Goal: Task Accomplishment & Management: Complete application form

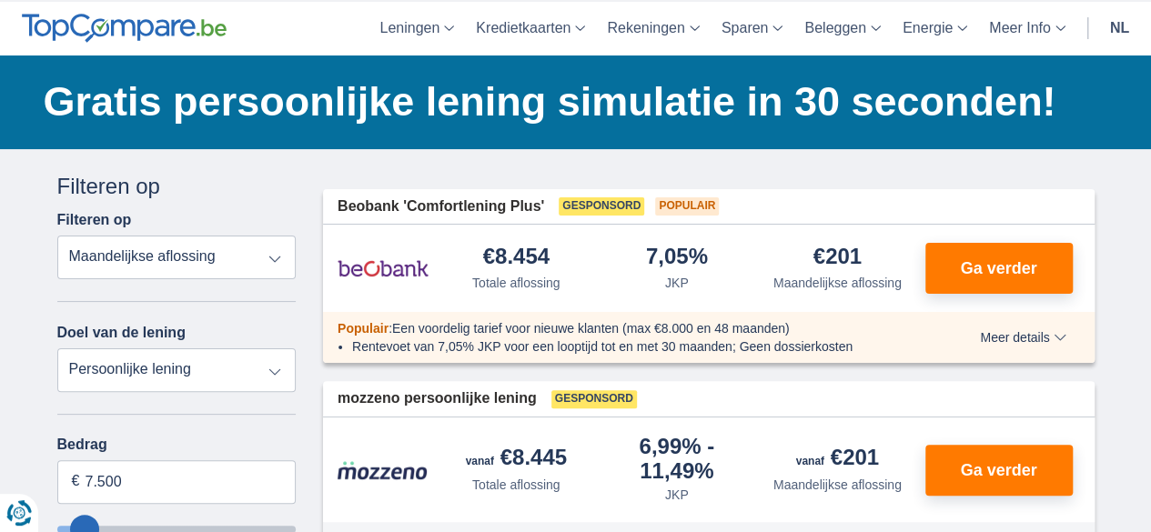
scroll to position [91, 0]
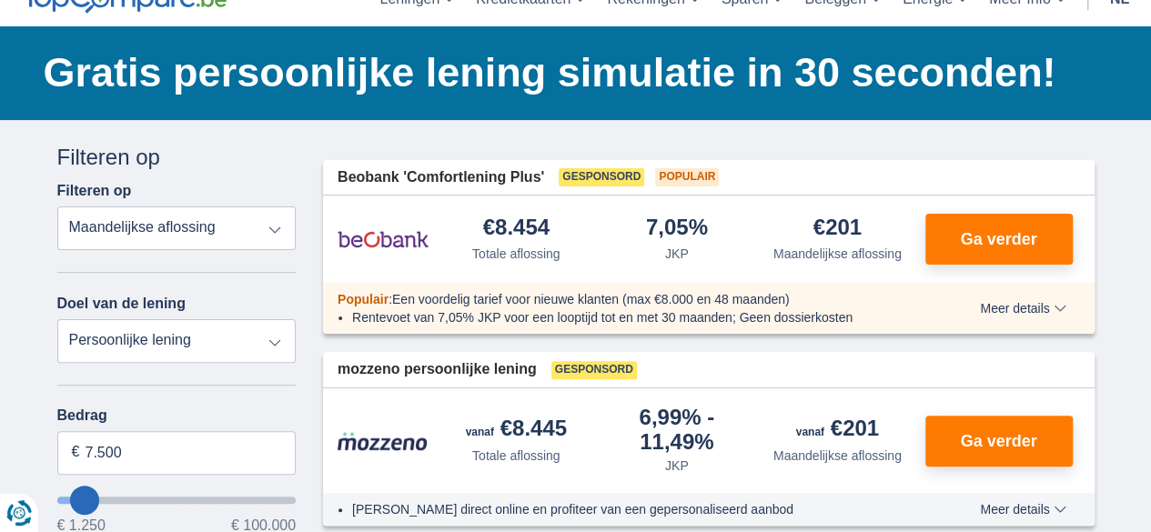
click at [127, 345] on select "Persoonlijke lening Auto Moto / fiets Mobilhome / caravan Renovatie Energie Sch…" at bounding box center [176, 341] width 239 height 44
click at [57, 319] on select "Persoonlijke lening Auto Moto / fiets Mobilhome / caravan Renovatie Energie Sch…" at bounding box center [176, 341] width 239 height 44
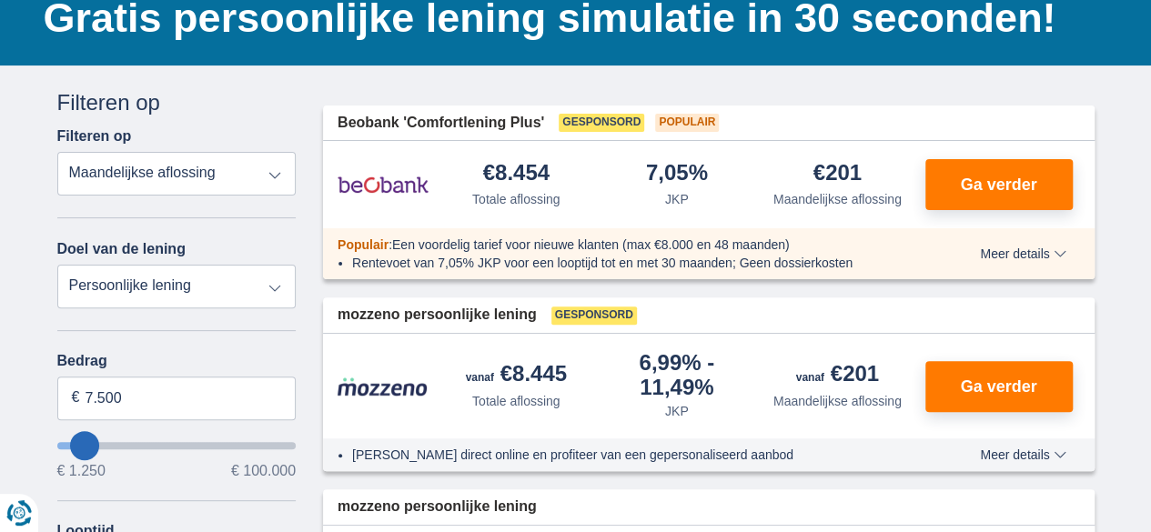
scroll to position [182, 0]
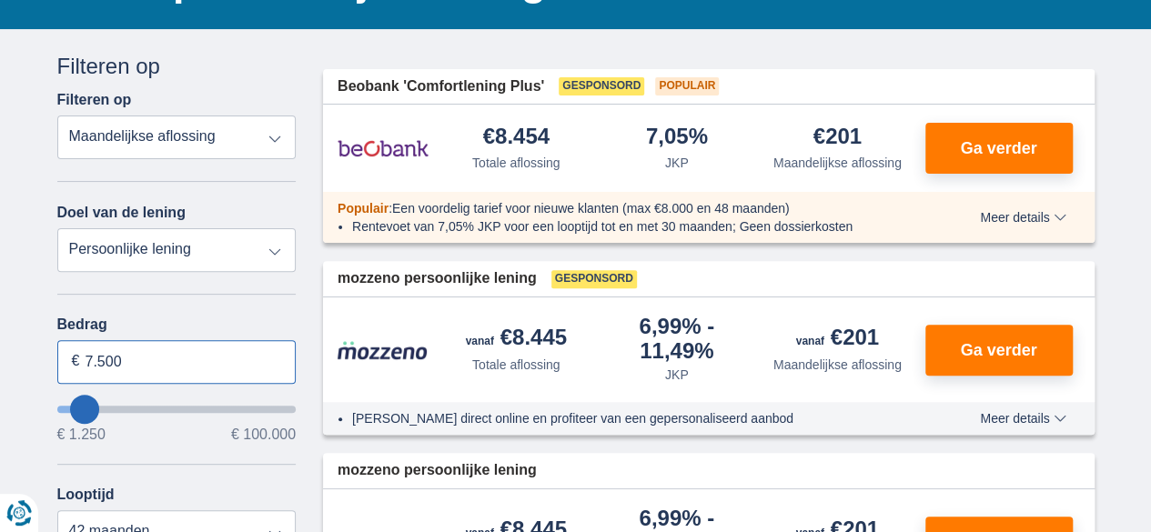
drag, startPoint x: 162, startPoint y: 361, endPoint x: 13, endPoint y: 358, distance: 149.3
type input "50.000"
type input "50250"
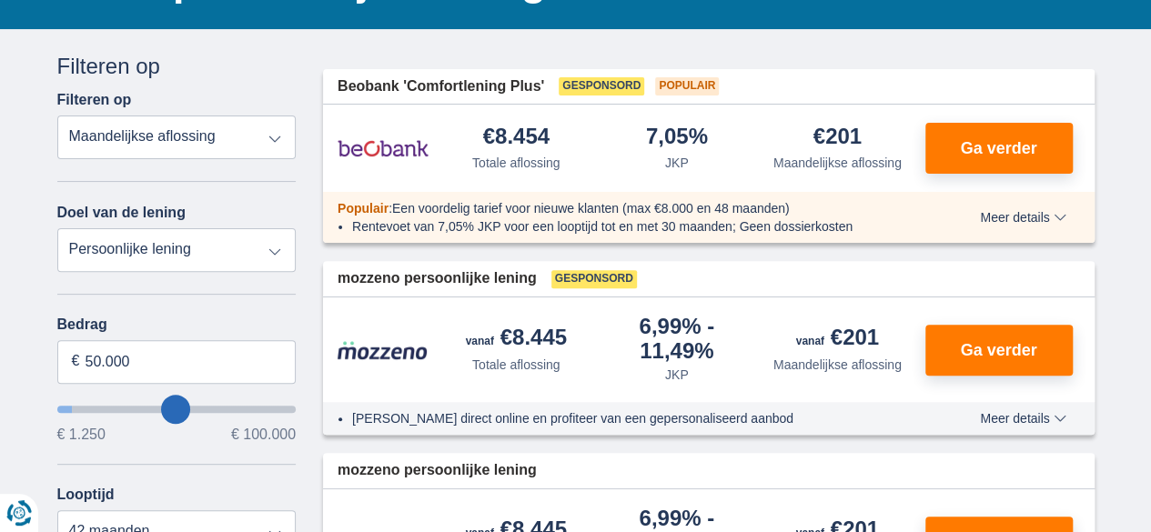
select select "120"
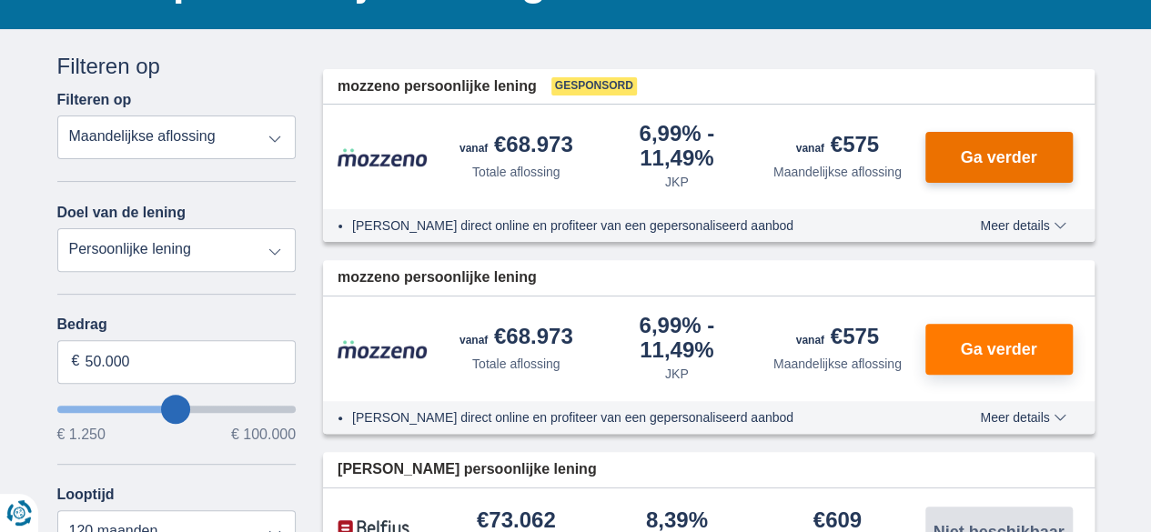
click at [981, 159] on span "Ga verder" at bounding box center [998, 157] width 76 height 16
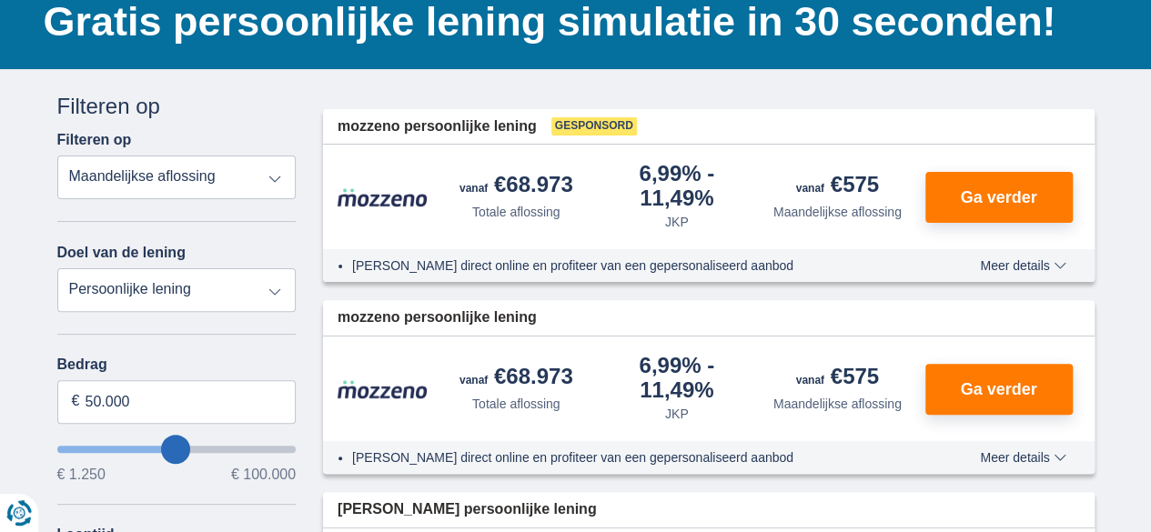
scroll to position [273, 0]
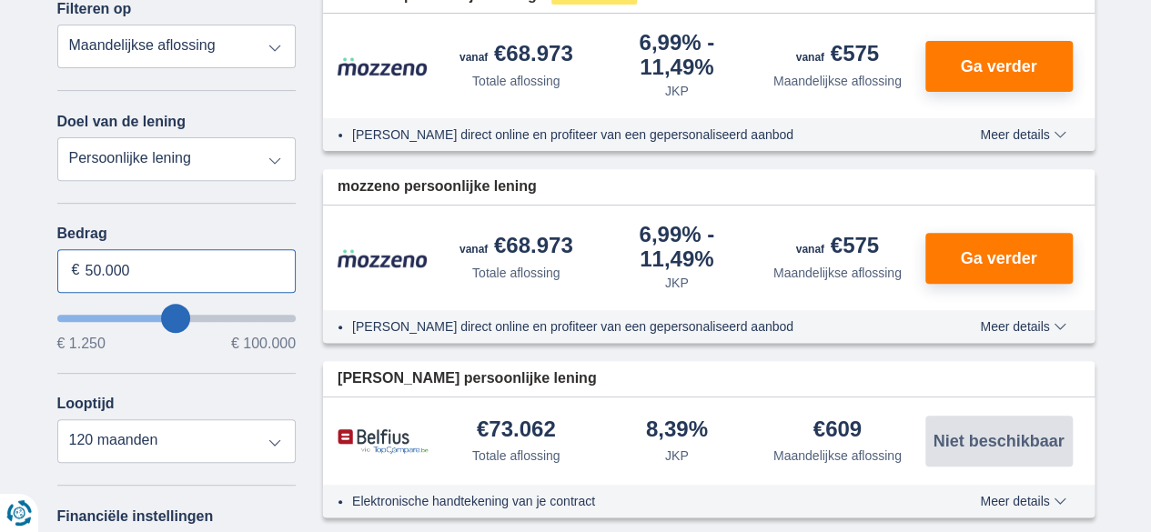
drag, startPoint x: 90, startPoint y: 271, endPoint x: 69, endPoint y: 278, distance: 21.9
click at [72, 276] on div "50.000 €" at bounding box center [176, 271] width 239 height 44
type input "40.000"
type input "40250"
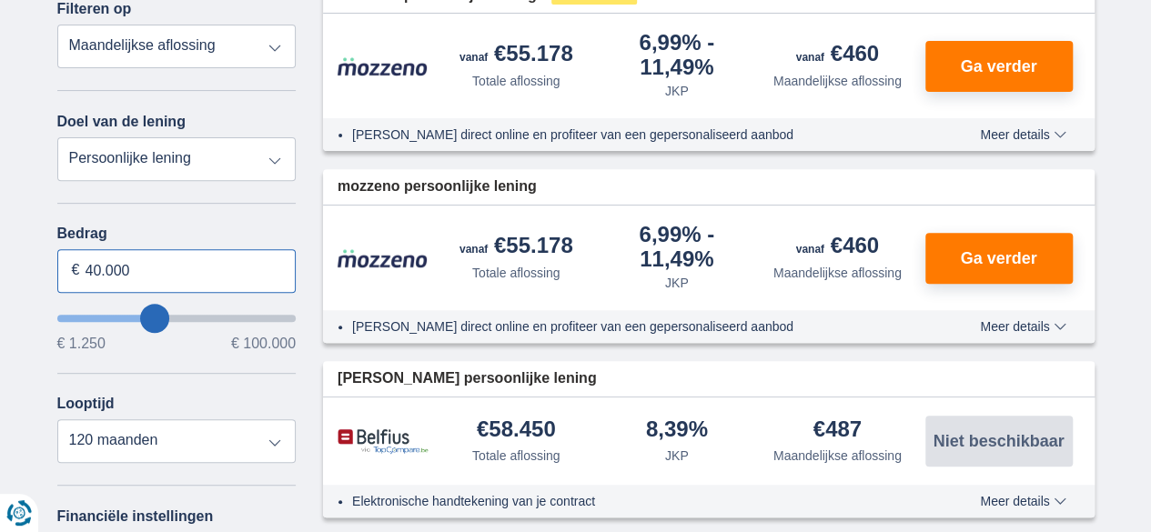
drag, startPoint x: 88, startPoint y: 265, endPoint x: 76, endPoint y: 265, distance: 11.8
click at [77, 265] on div "40.000 €" at bounding box center [176, 271] width 239 height 44
drag, startPoint x: 96, startPoint y: 274, endPoint x: 79, endPoint y: 274, distance: 16.4
click at [80, 274] on input "40.000" at bounding box center [176, 271] width 239 height 44
type input "25.000"
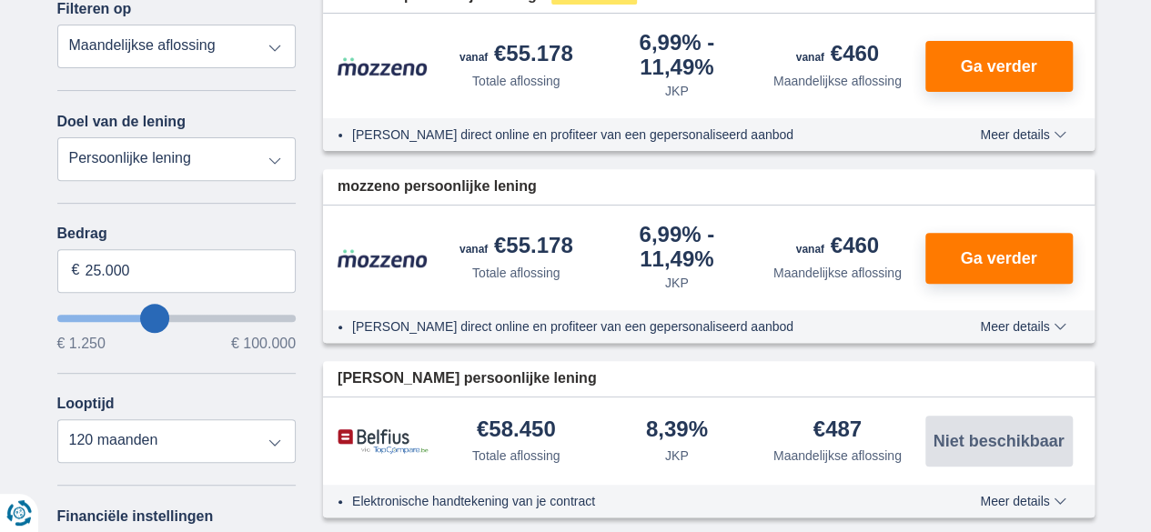
type input "25250"
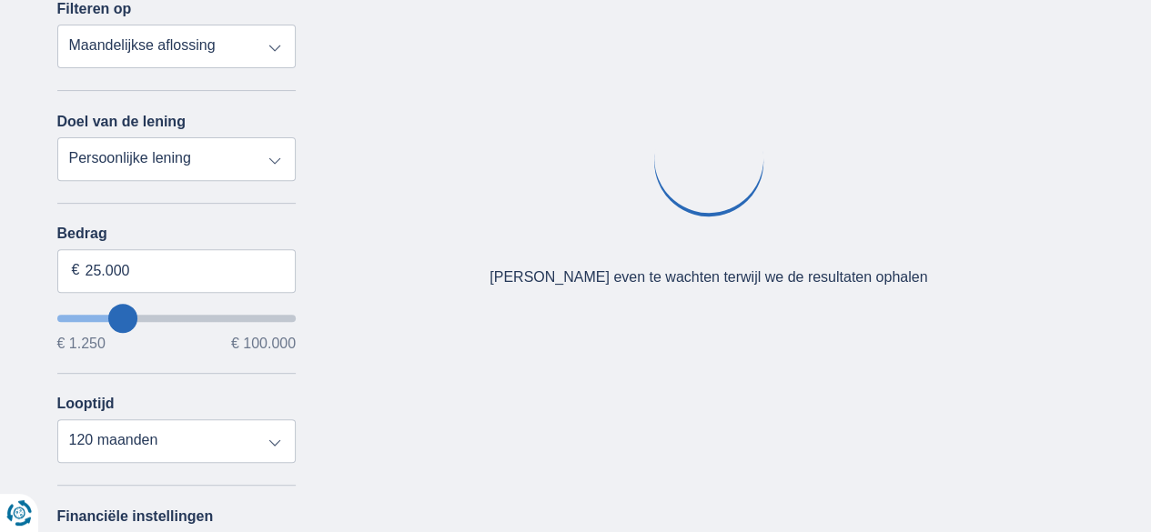
click at [29, 379] on div "× widget.non-eligible-application.title widget.non-eligible-application.text no…" at bounding box center [575, 403] width 1151 height 931
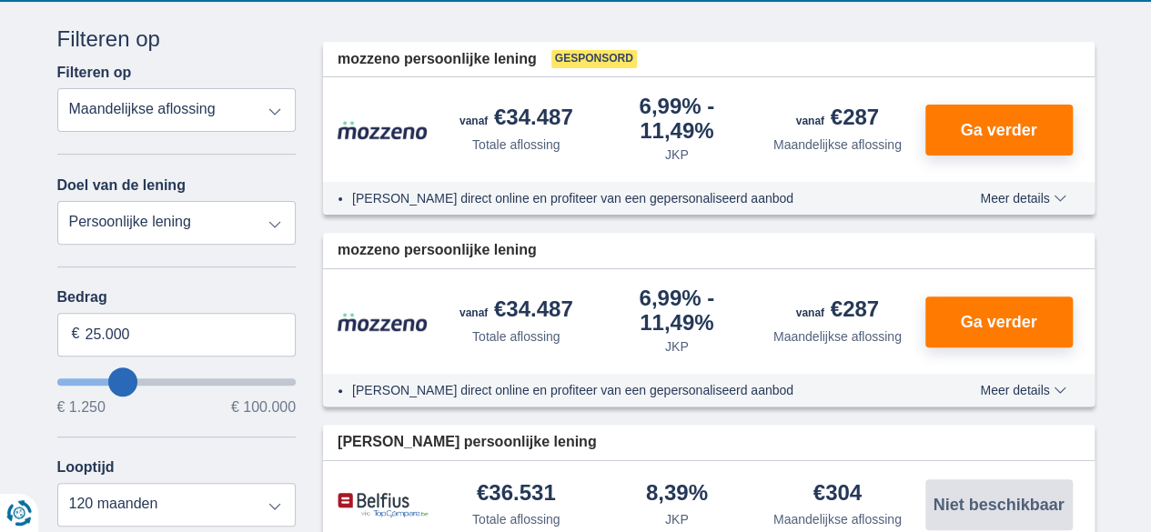
scroll to position [182, 0]
